Goal: Navigation & Orientation: Find specific page/section

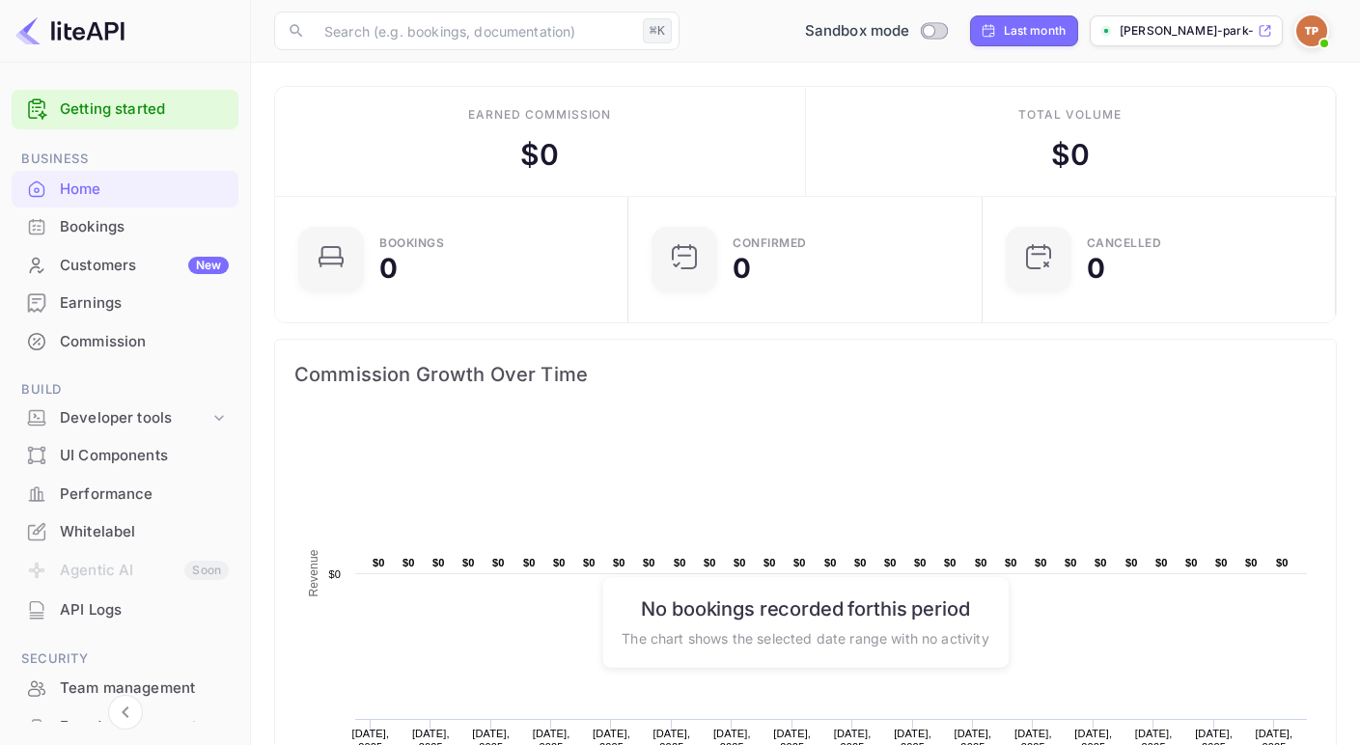
scroll to position [299, 327]
click at [83, 216] on div "Bookings" at bounding box center [144, 227] width 169 height 22
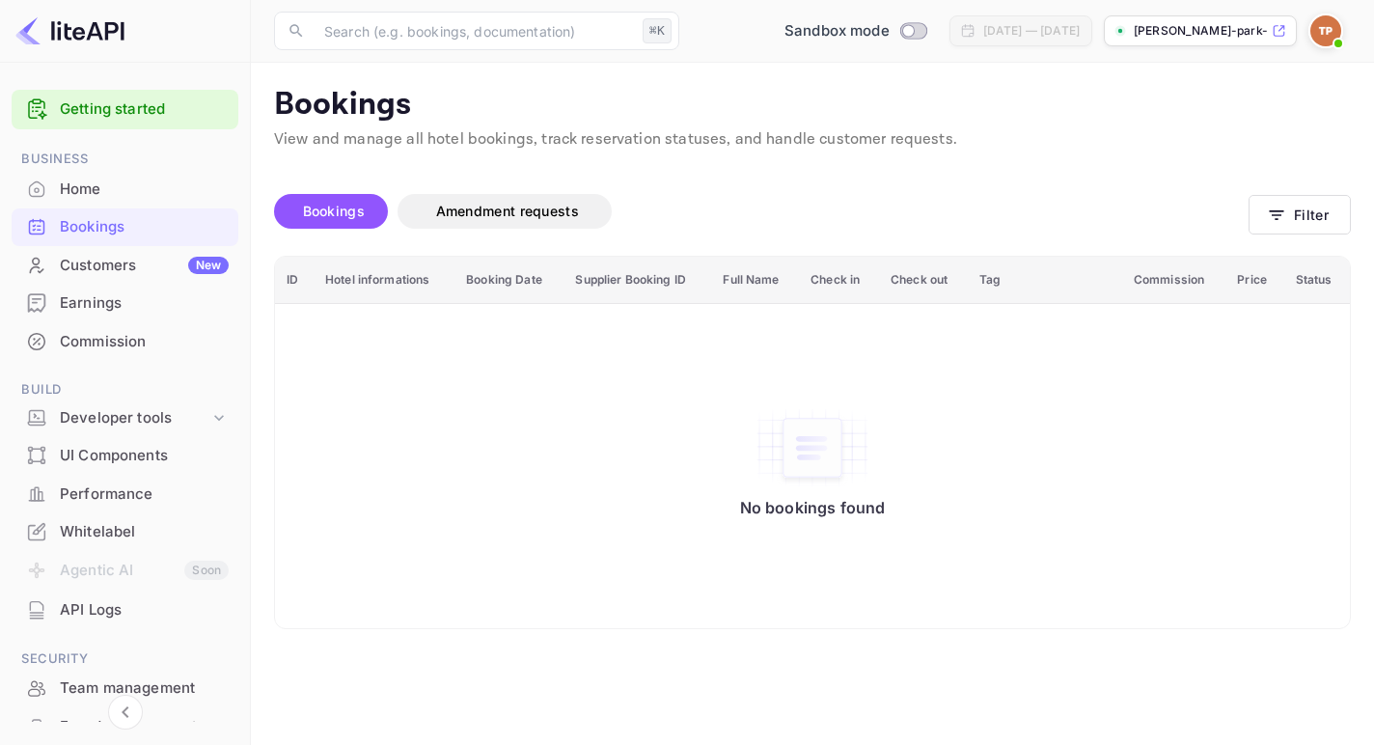
click at [57, 35] on img at bounding box center [69, 30] width 109 height 31
click at [84, 192] on div "Home" at bounding box center [144, 190] width 169 height 22
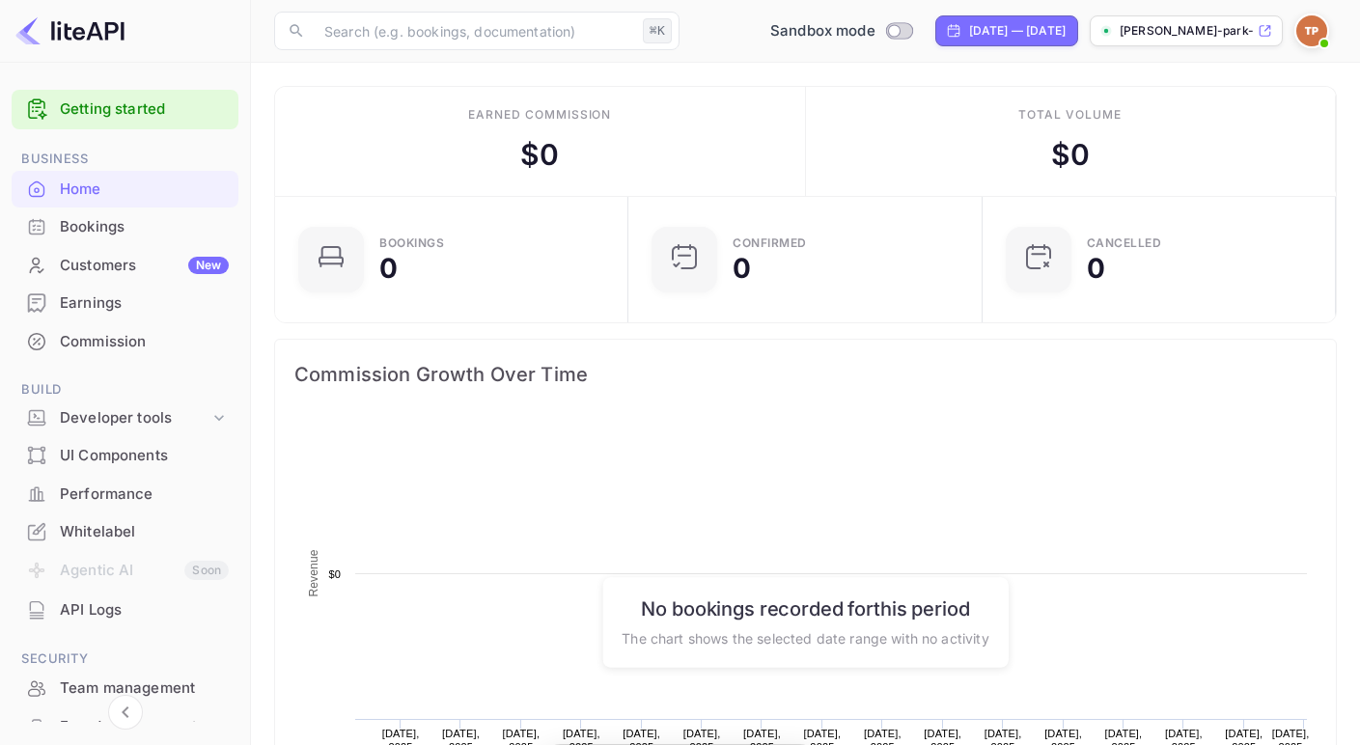
scroll to position [299, 327]
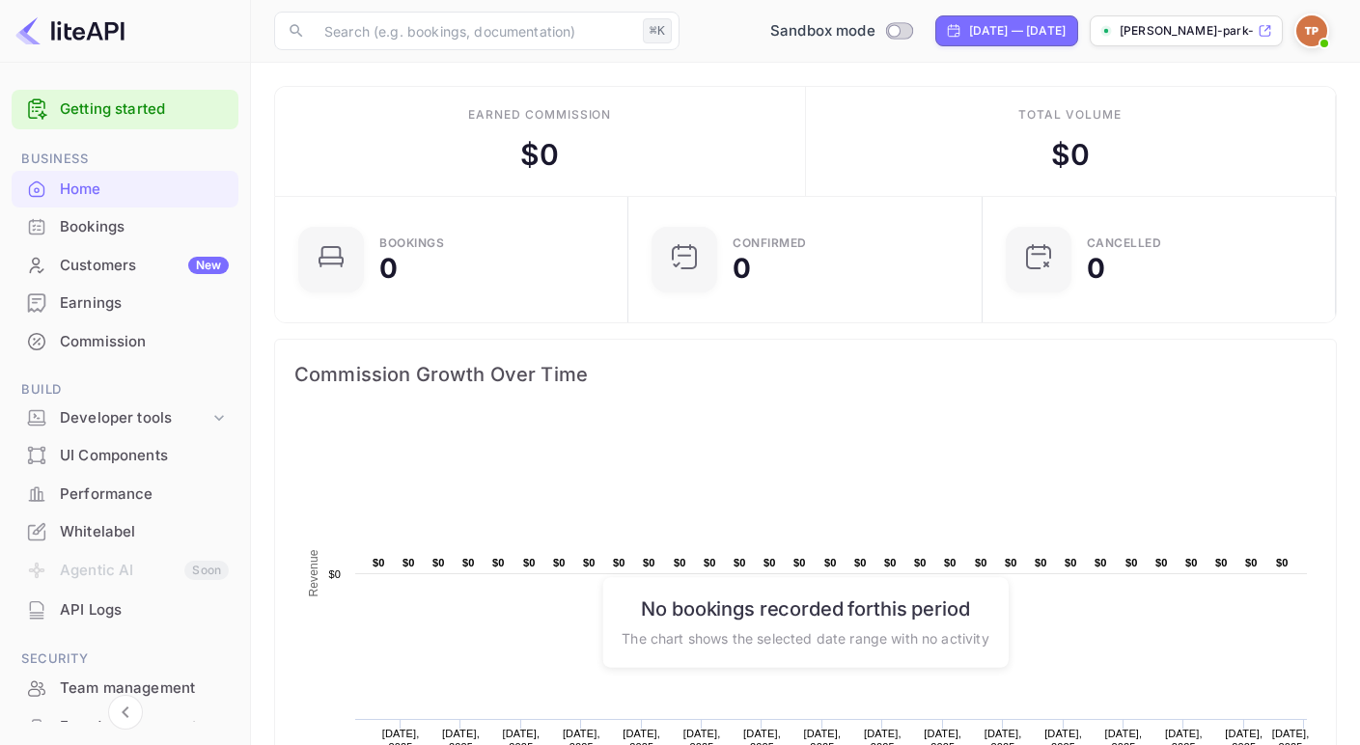
click at [101, 361] on ul "Getting started Business Home Bookings Customers New Earnings Commission Build …" at bounding box center [125, 493] width 227 height 822
click at [100, 354] on div "Commission" at bounding box center [125, 342] width 227 height 38
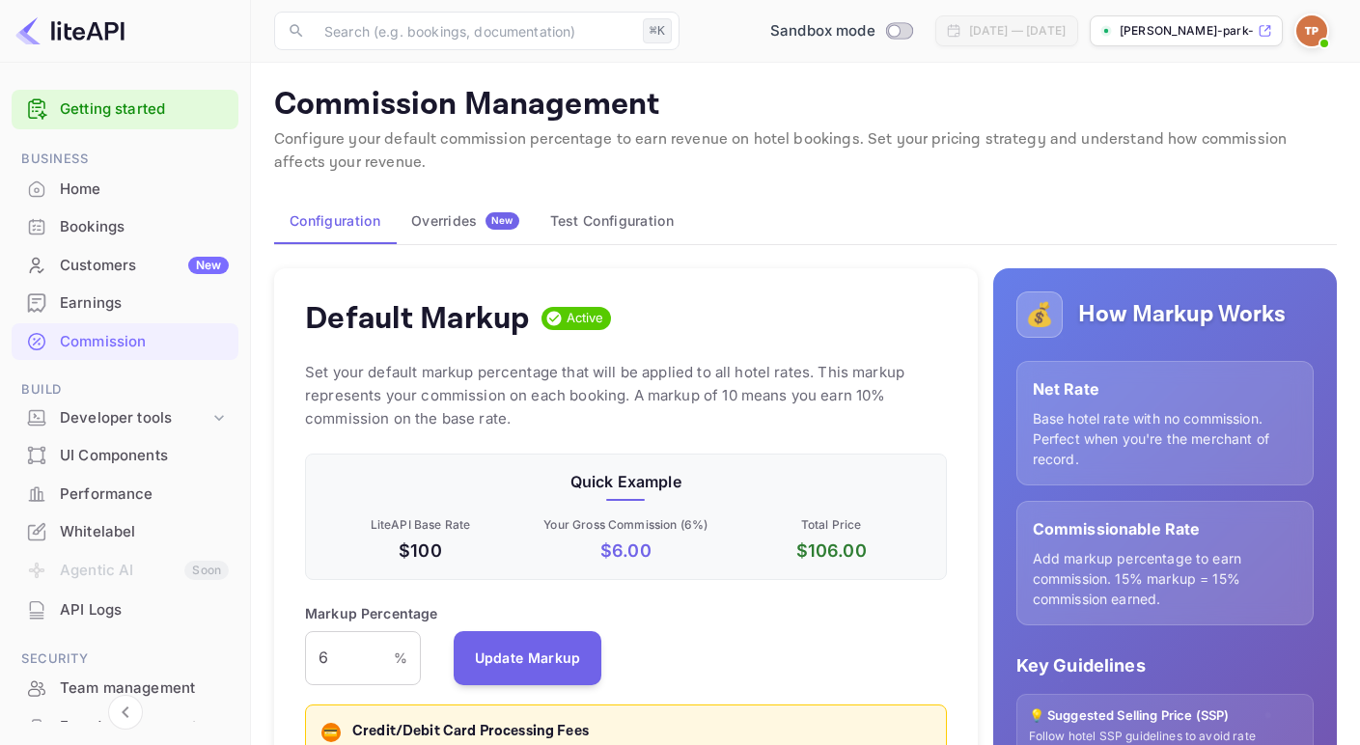
click at [581, 230] on button "Test Configuration" at bounding box center [612, 221] width 154 height 46
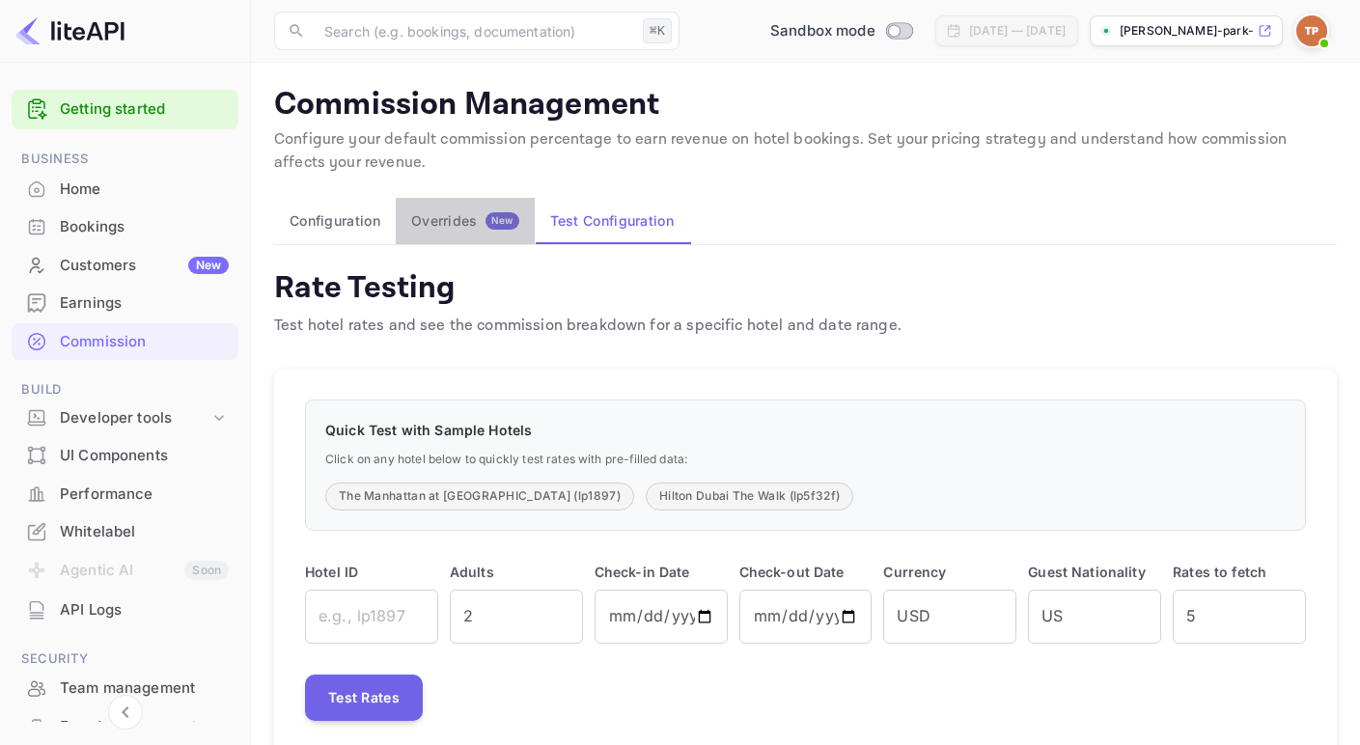
click at [472, 224] on div "Overrides New" at bounding box center [465, 220] width 108 height 17
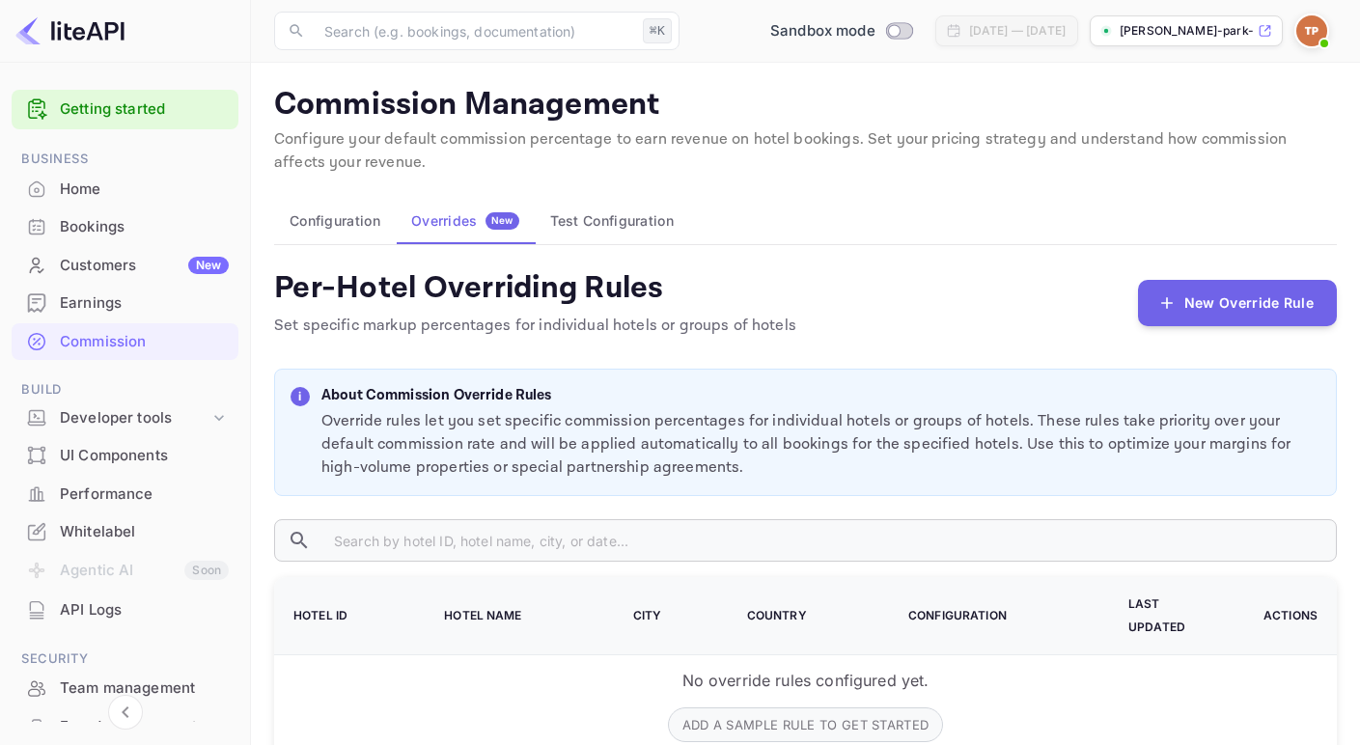
click at [91, 257] on div "Customers New" at bounding box center [144, 266] width 169 height 22
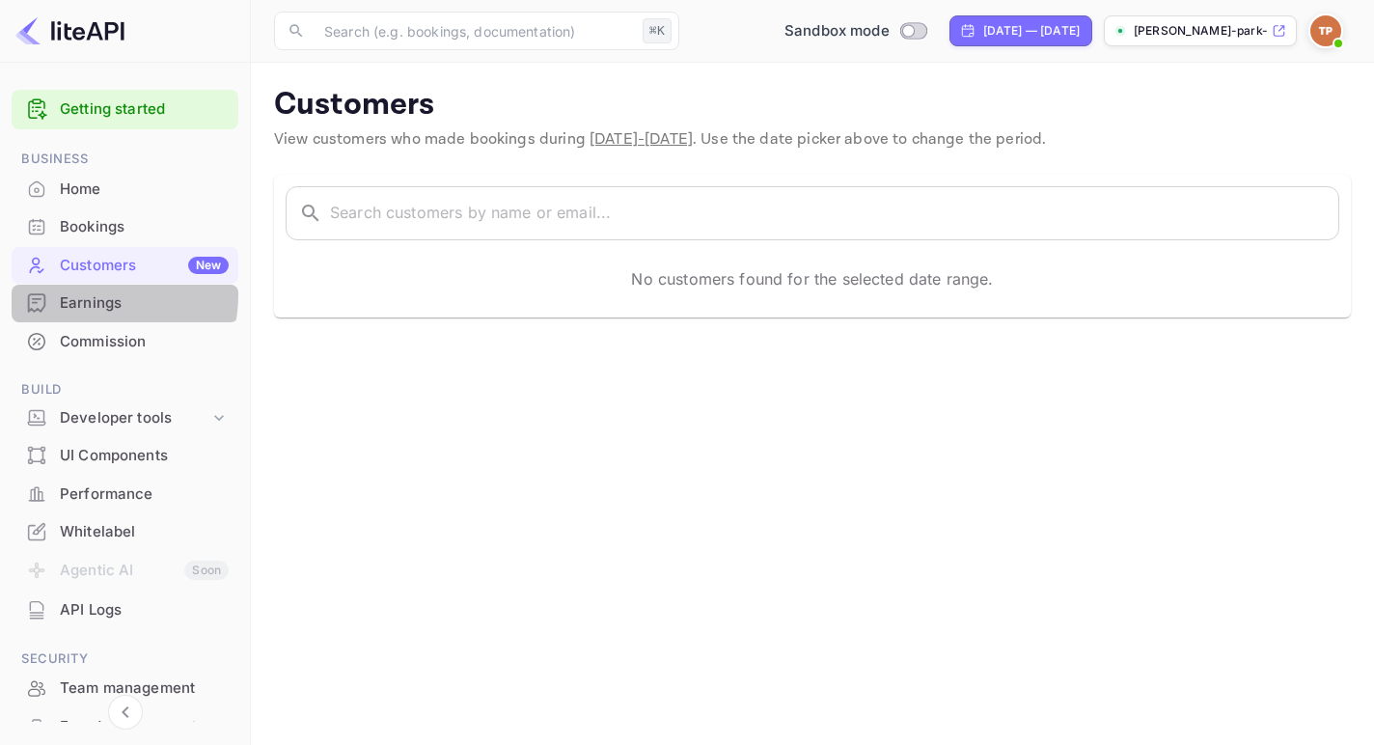
click at [86, 294] on div "Earnings" at bounding box center [144, 303] width 169 height 22
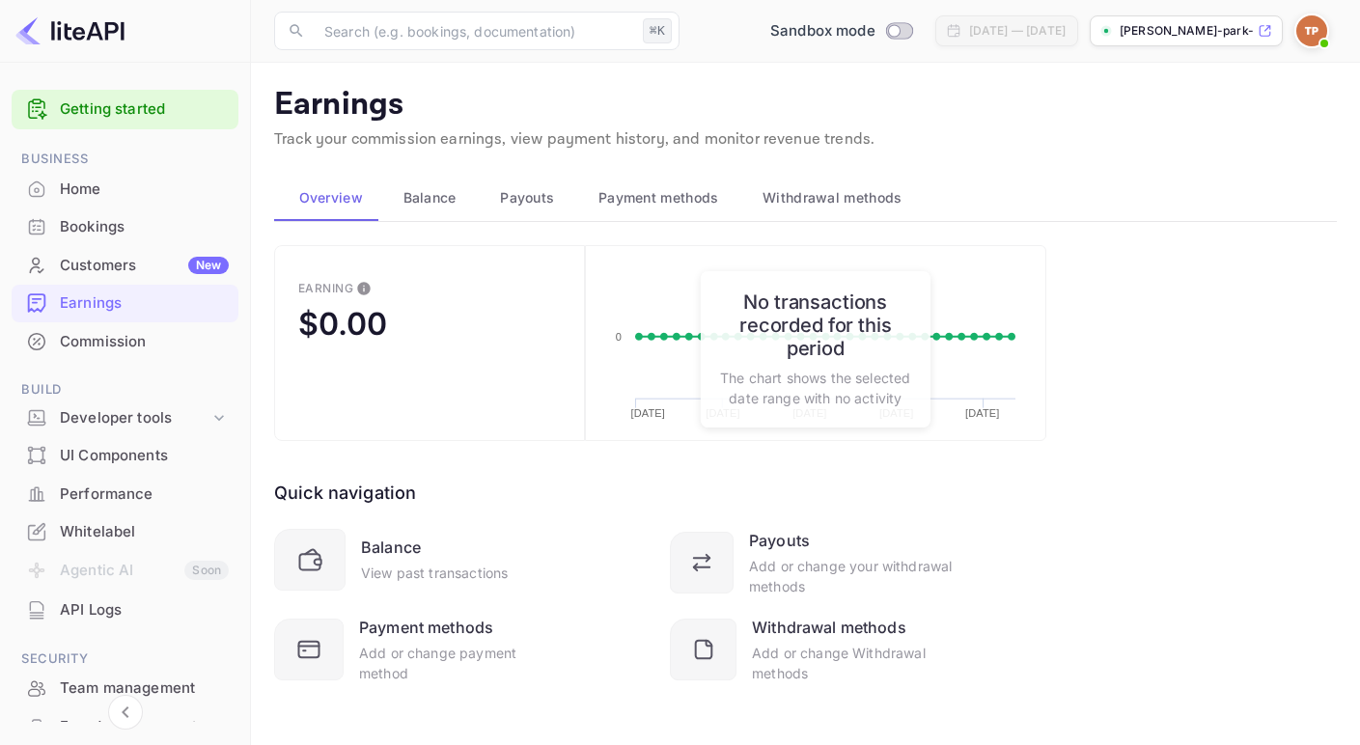
click at [89, 339] on div "Commission" at bounding box center [144, 342] width 169 height 22
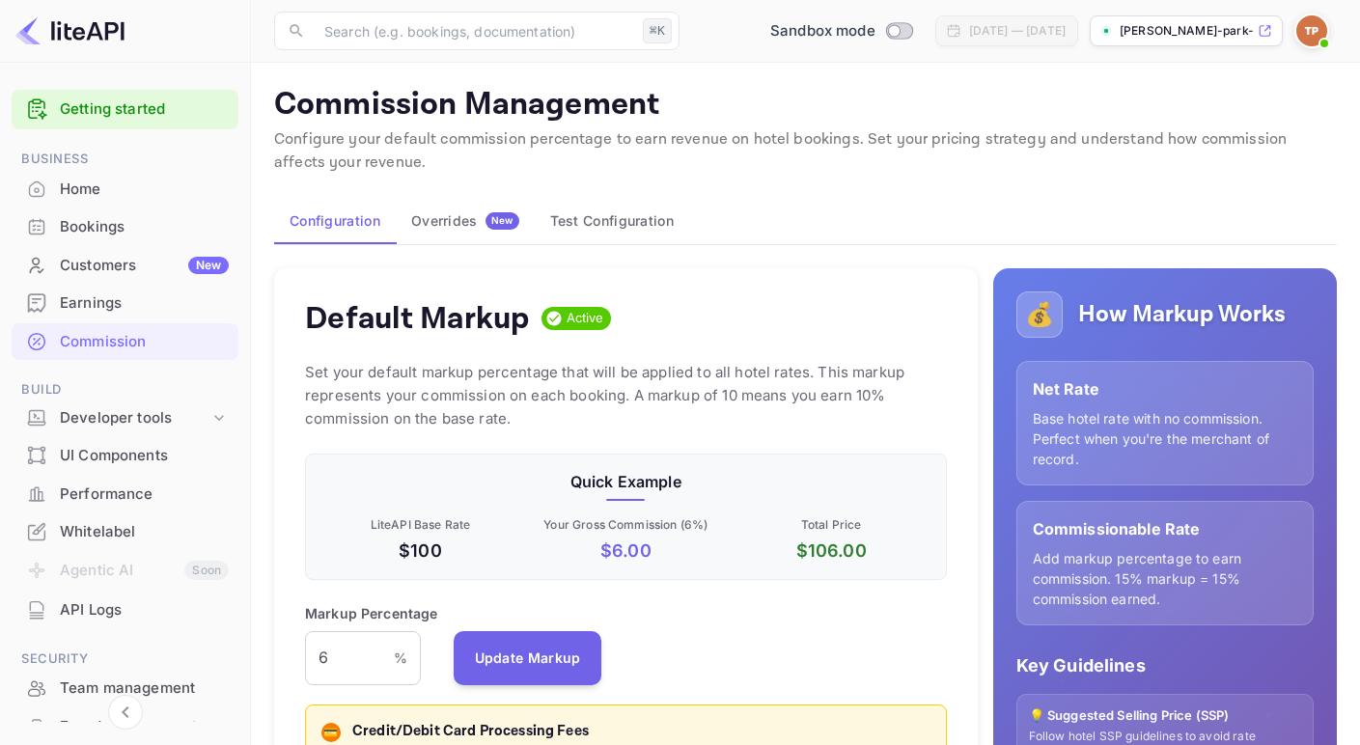
click at [102, 306] on div "Earnings" at bounding box center [144, 303] width 169 height 22
